Goal: Transaction & Acquisition: Purchase product/service

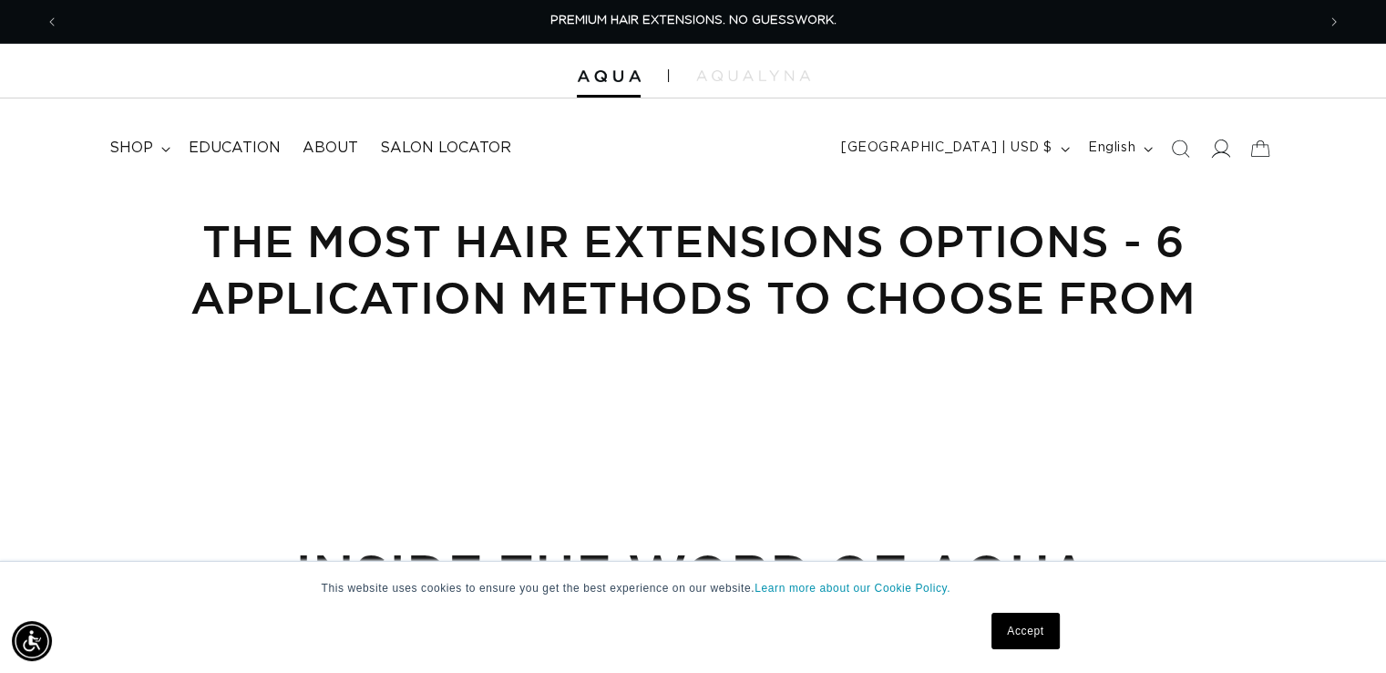
click at [1221, 146] on icon at bounding box center [1219, 148] width 19 height 19
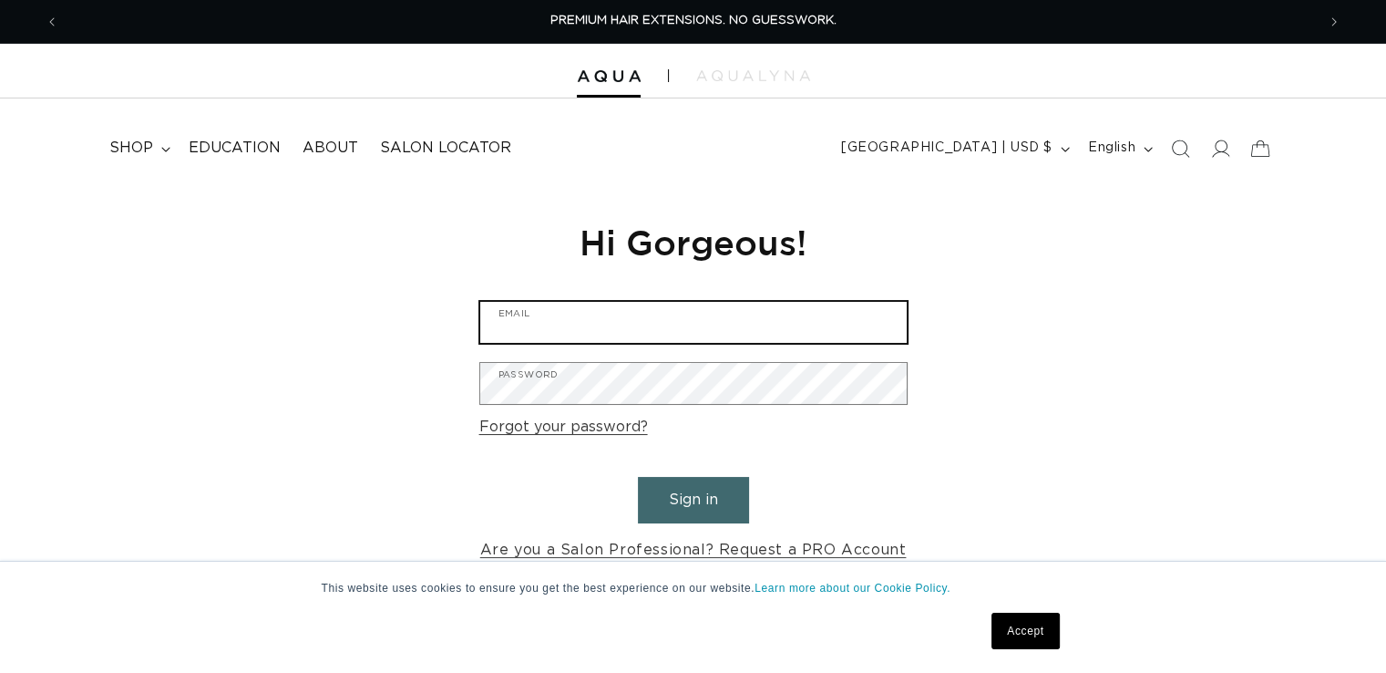
type input "clintonville08@bishops.co"
click at [677, 505] on button "Sign in" at bounding box center [693, 500] width 111 height 46
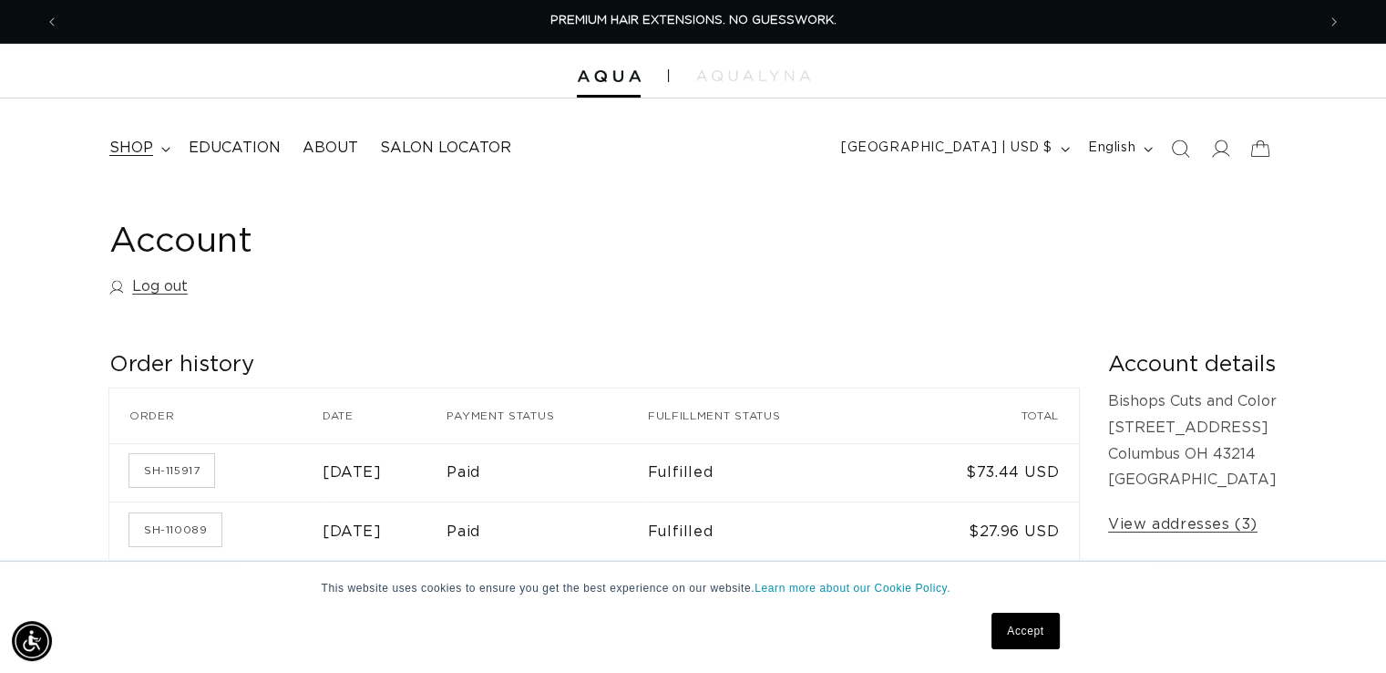
click at [137, 143] on span "shop" at bounding box center [131, 148] width 44 height 19
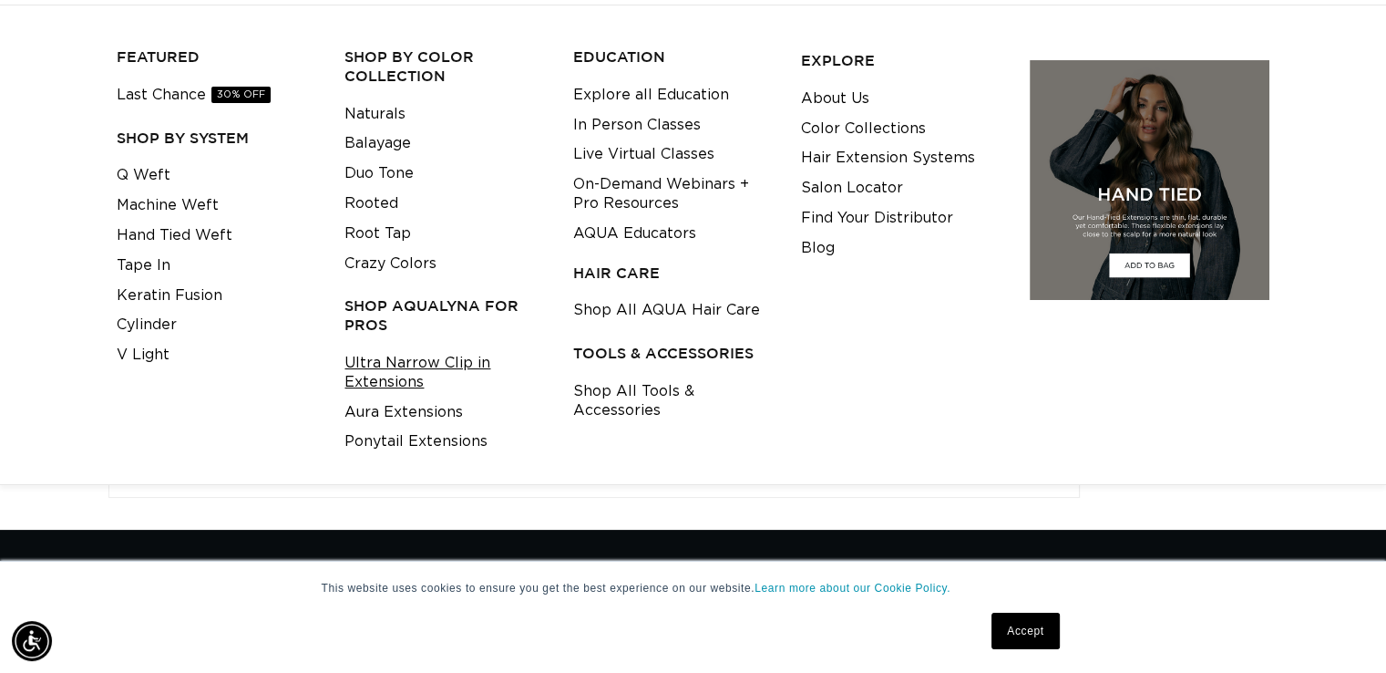
scroll to position [91, 0]
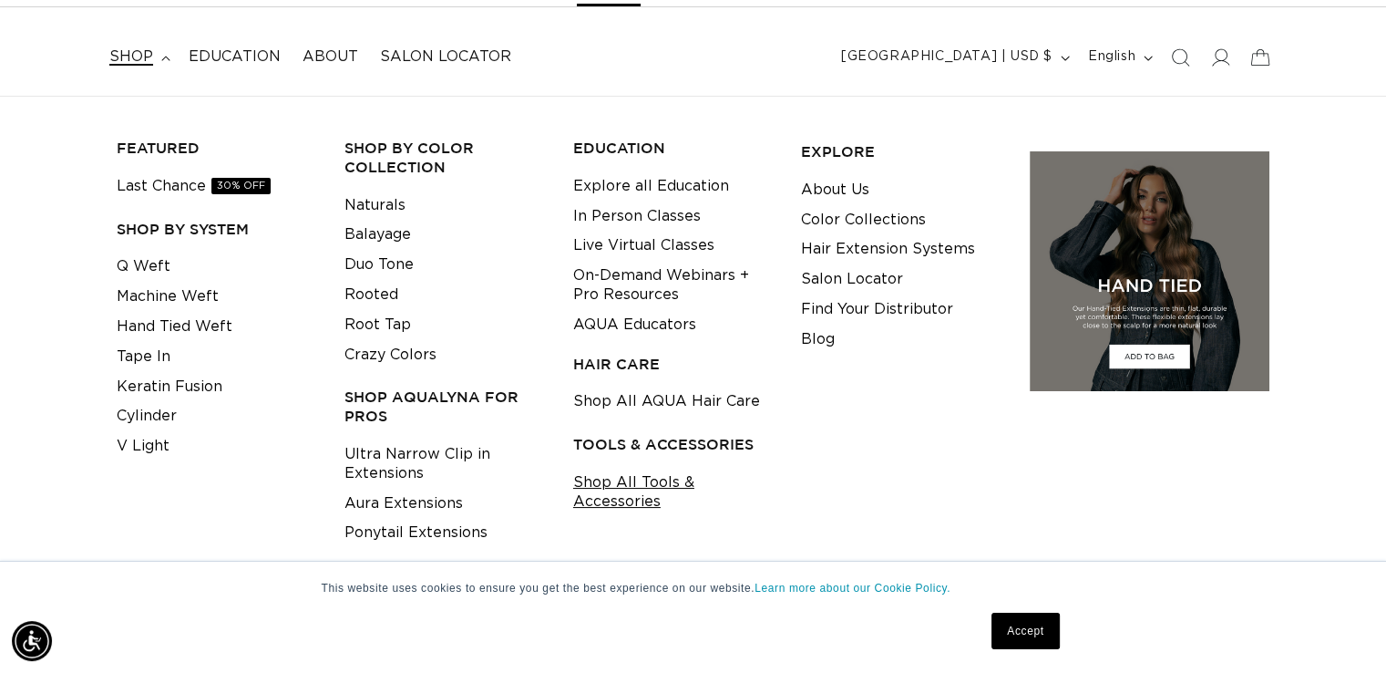
click at [651, 478] on link "Shop All Tools & Accessories" at bounding box center [673, 491] width 200 height 49
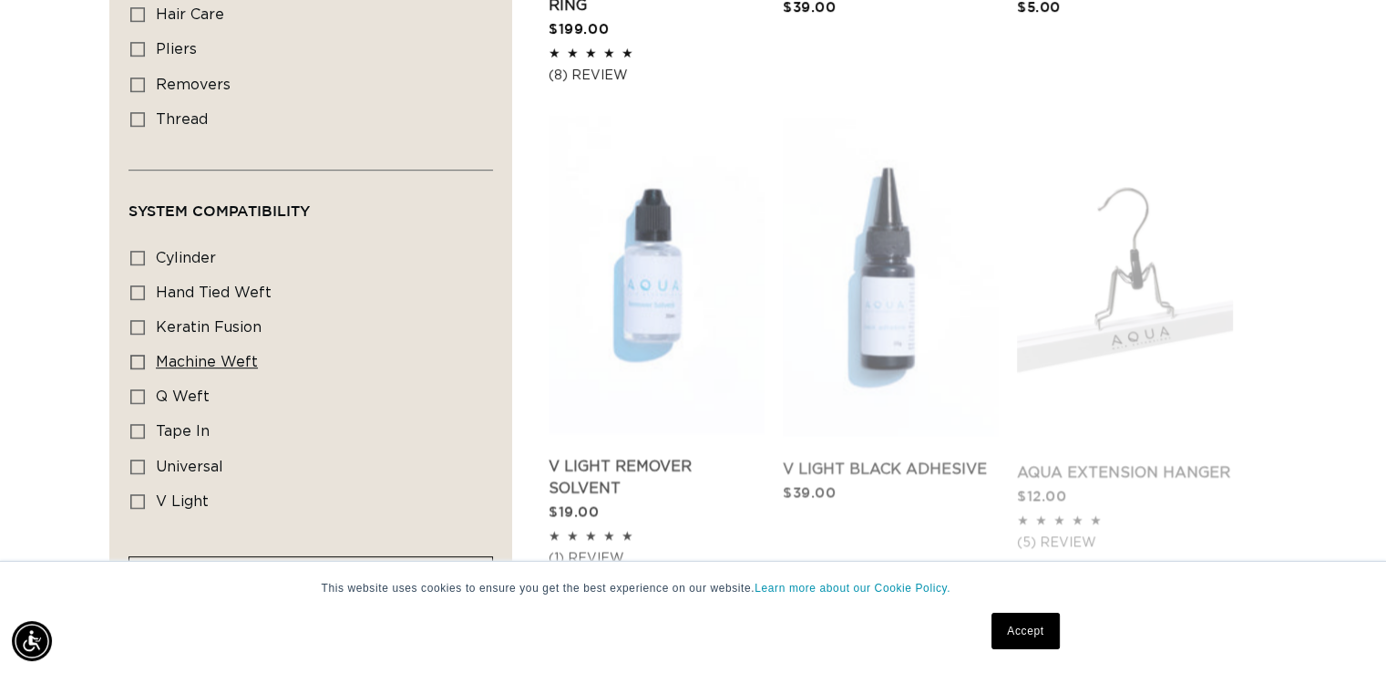
scroll to position [1276, 0]
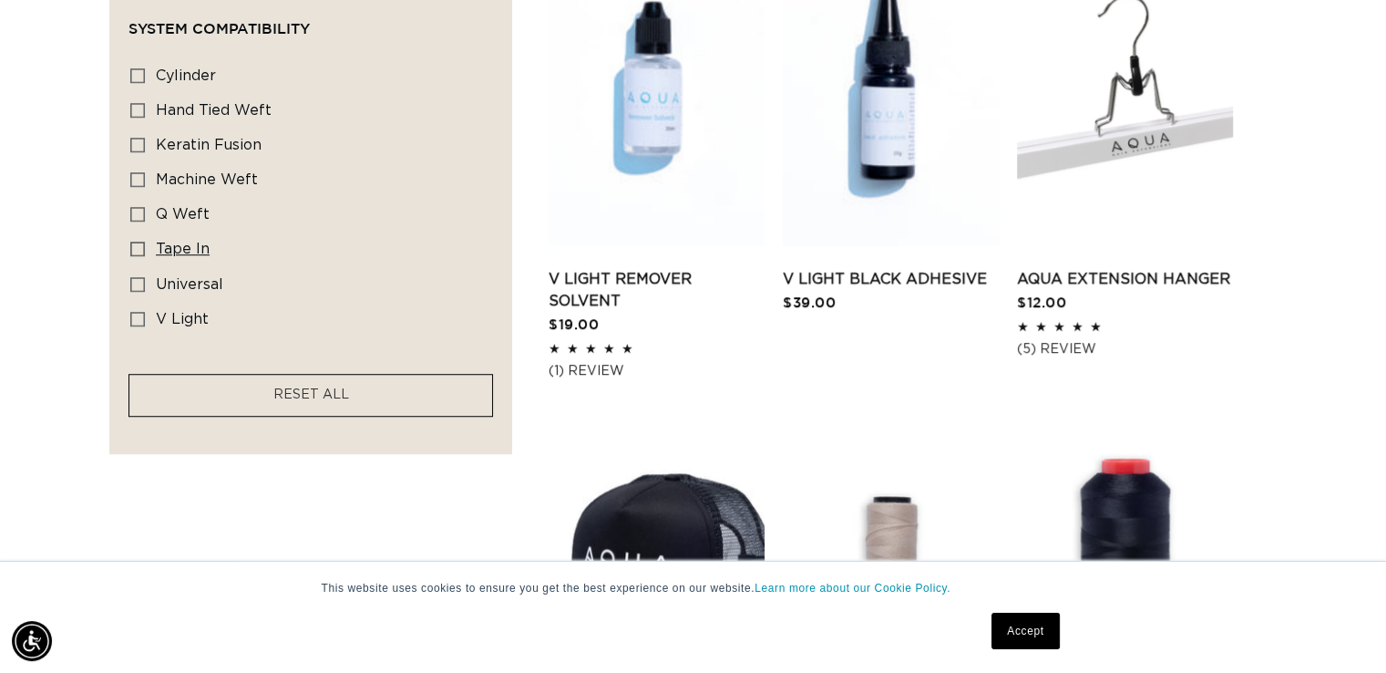
click at [139, 247] on icon at bounding box center [137, 248] width 15 height 15
click at [139, 247] on input "tape in tape in (8 products)" at bounding box center [137, 248] width 15 height 15
checkbox input "true"
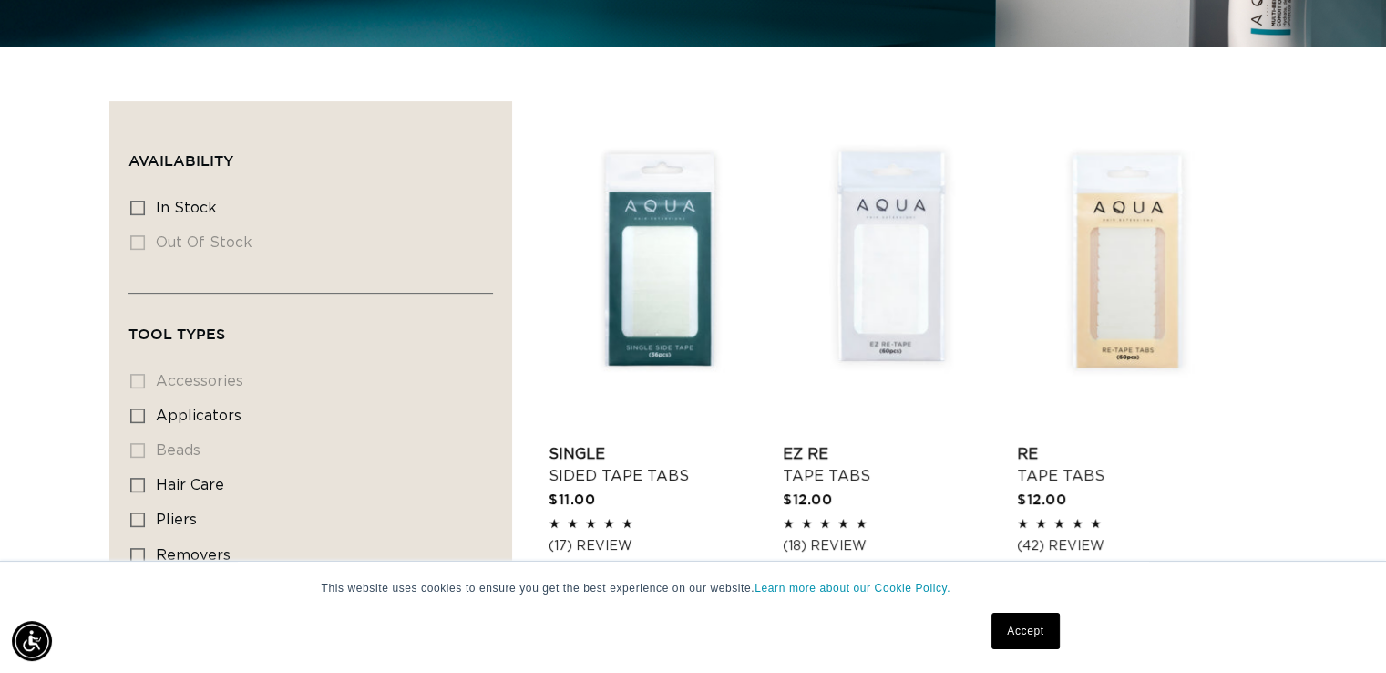
scroll to position [714, 0]
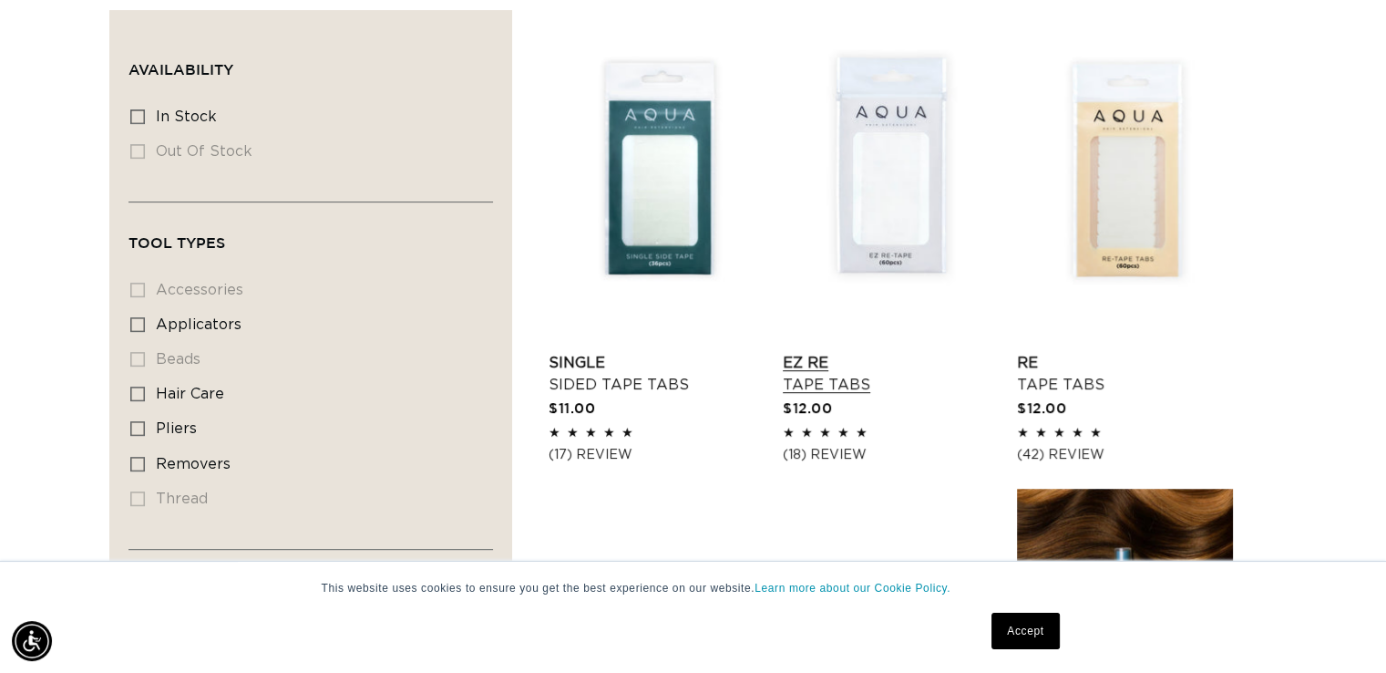
click at [878, 352] on link "EZ Re Tape Tabs" at bounding box center [891, 374] width 216 height 44
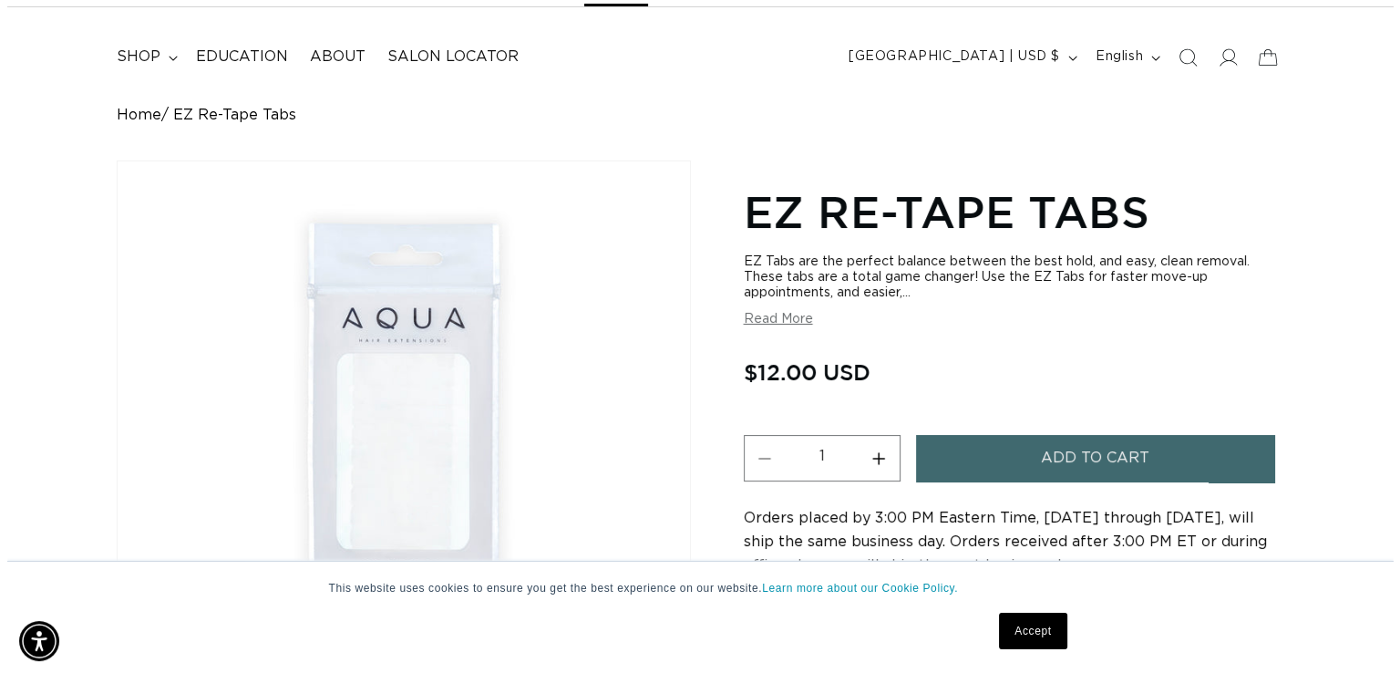
scroll to position [182, 0]
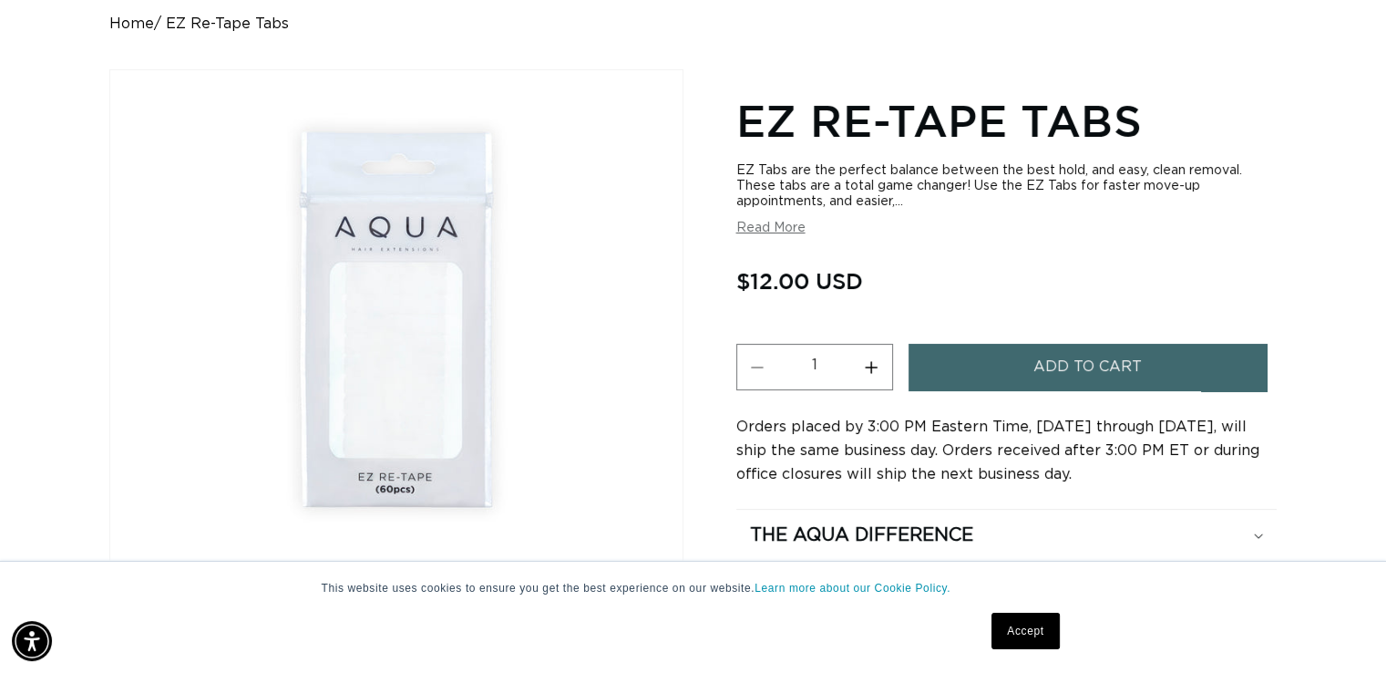
click at [1032, 363] on button "Add to cart" at bounding box center [1088, 367] width 359 height 46
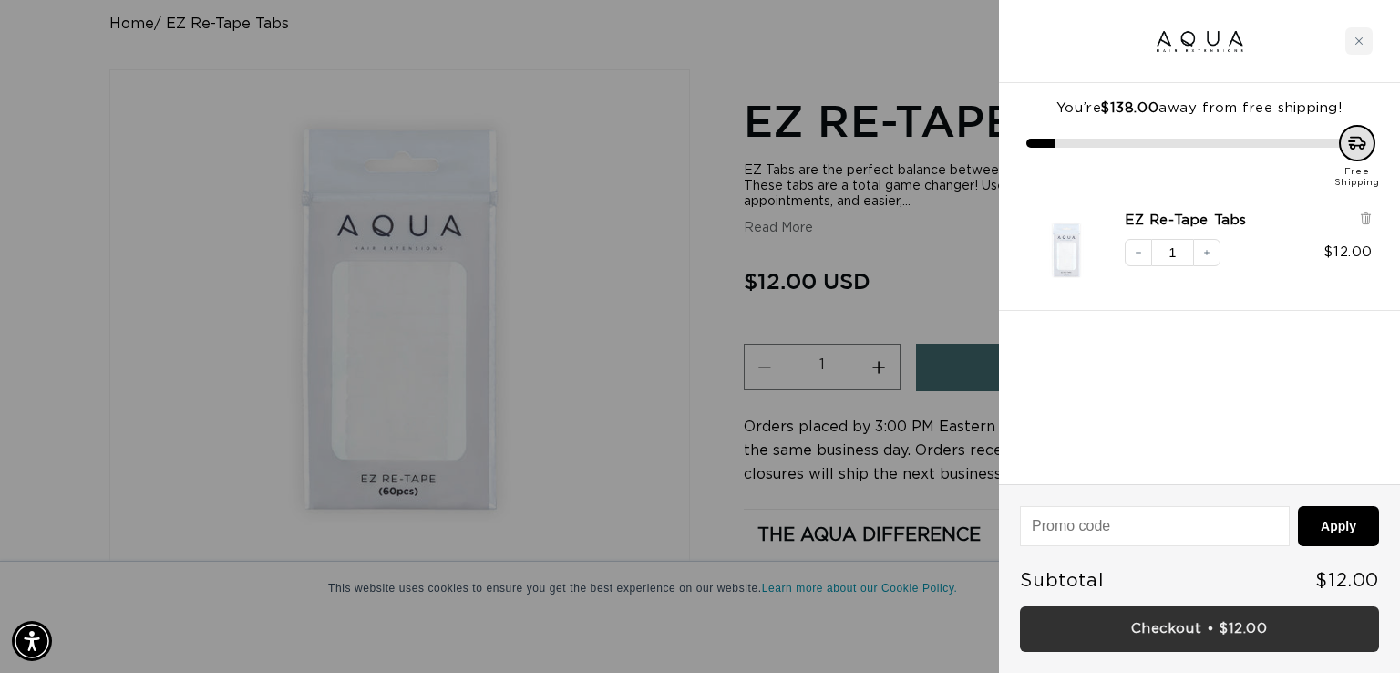
click at [1226, 620] on link "Checkout • $12.00" at bounding box center [1199, 629] width 359 height 46
